Goal: Information Seeking & Learning: Check status

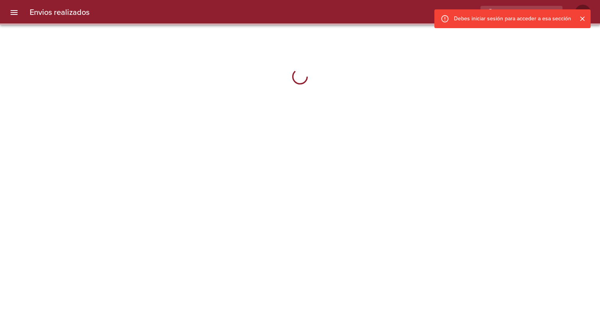
click at [584, 21] on icon "Cerrar" at bounding box center [583, 19] width 8 height 8
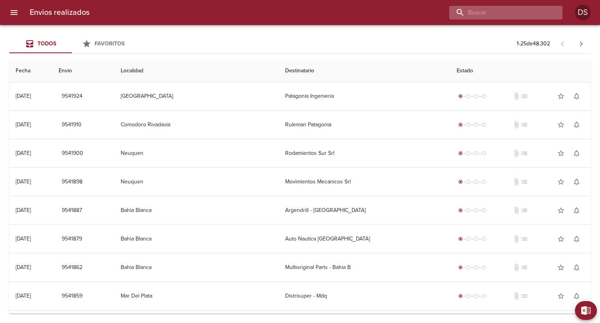
click at [525, 16] on input "buscar" at bounding box center [499, 13] width 100 height 14
paste input "87894"
type input "87894"
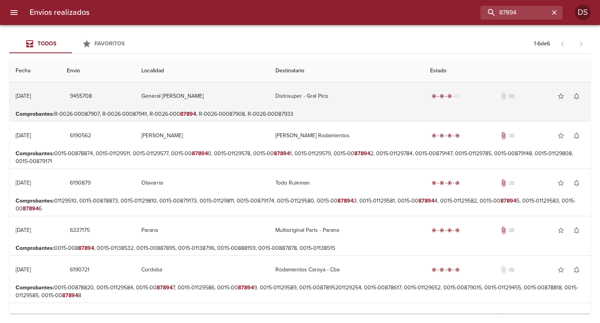
click at [134, 108] on td "9455708" at bounding box center [98, 96] width 75 height 28
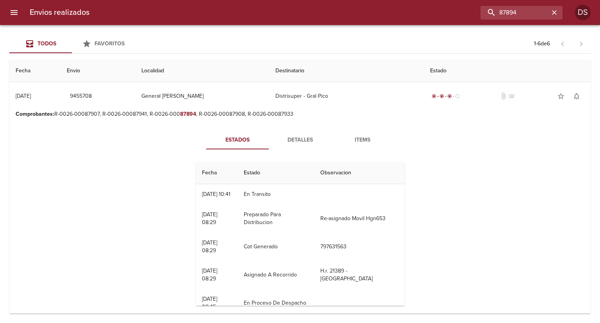
drag, startPoint x: 236, startPoint y: 195, endPoint x: 190, endPoint y: 195, distance: 46.5
click at [193, 195] on div "Fecha Estado Observacion 07/08 [DATE] 10:41 En Transito 06/08 [DATE] 08:29 Prep…" at bounding box center [300, 234] width 215 height 156
drag, startPoint x: 206, startPoint y: 195, endPoint x: 230, endPoint y: 195, distance: 23.8
click at [230, 195] on td "07/08 [DATE] 10:41" at bounding box center [217, 194] width 42 height 20
click at [230, 195] on div "[DATE] 10:41" at bounding box center [216, 194] width 29 height 7
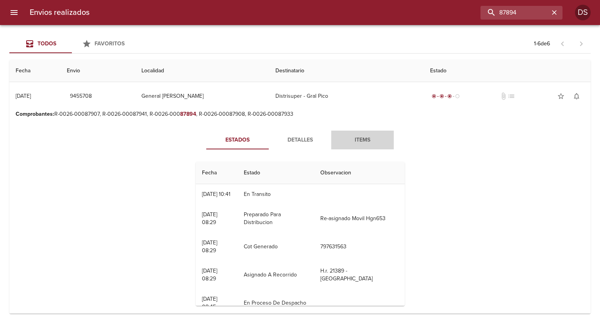
click at [355, 144] on span "Items" at bounding box center [362, 140] width 53 height 10
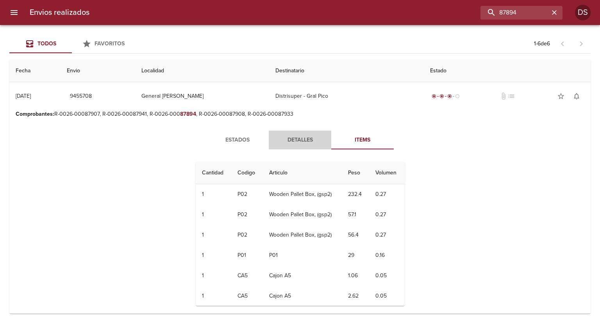
click at [286, 145] on button "Detalles" at bounding box center [300, 140] width 63 height 19
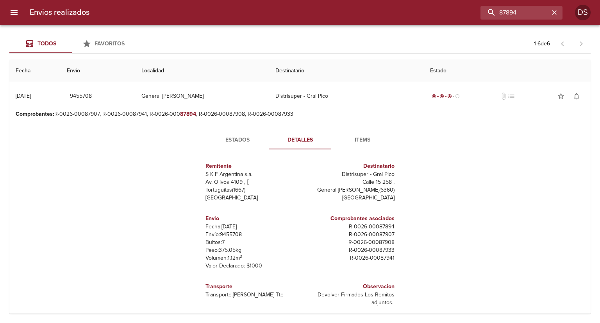
scroll to position [4, 0]
click at [345, 135] on span "Items" at bounding box center [362, 140] width 53 height 10
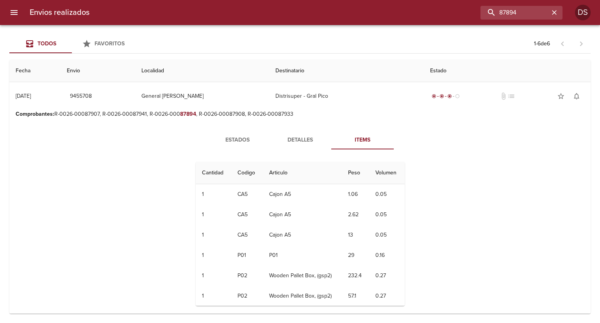
click at [234, 135] on span "Estados" at bounding box center [237, 140] width 53 height 10
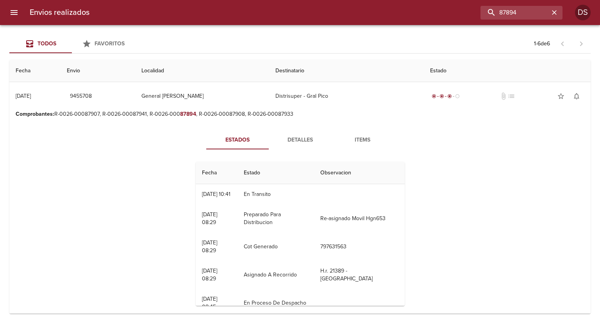
click at [228, 138] on span "Estados" at bounding box center [237, 140] width 53 height 10
drag, startPoint x: 195, startPoint y: 192, endPoint x: 253, endPoint y: 193, distance: 57.9
click at [253, 193] on tr "07/08 [DATE] 10:41 En Transito" at bounding box center [300, 194] width 209 height 20
click at [231, 193] on div "[DATE] 10:41" at bounding box center [216, 194] width 29 height 7
click at [287, 138] on span "Detalles" at bounding box center [300, 140] width 53 height 10
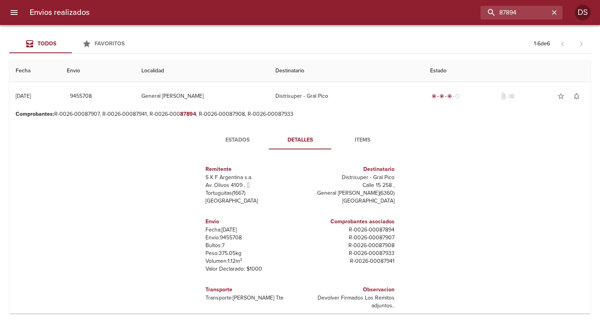
click at [216, 140] on span "Estados" at bounding box center [237, 140] width 53 height 10
